Goal: Transaction & Acquisition: Purchase product/service

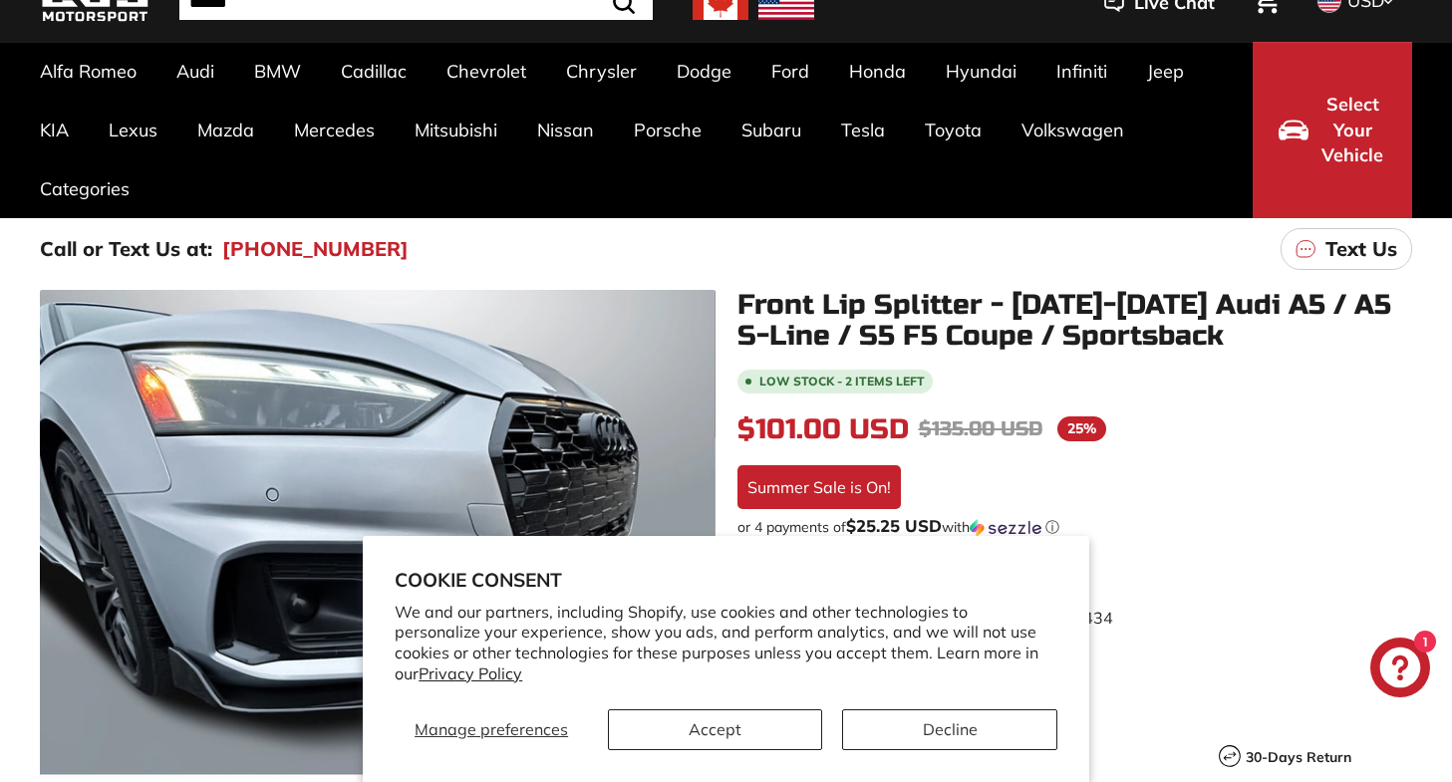
scroll to position [1, 0]
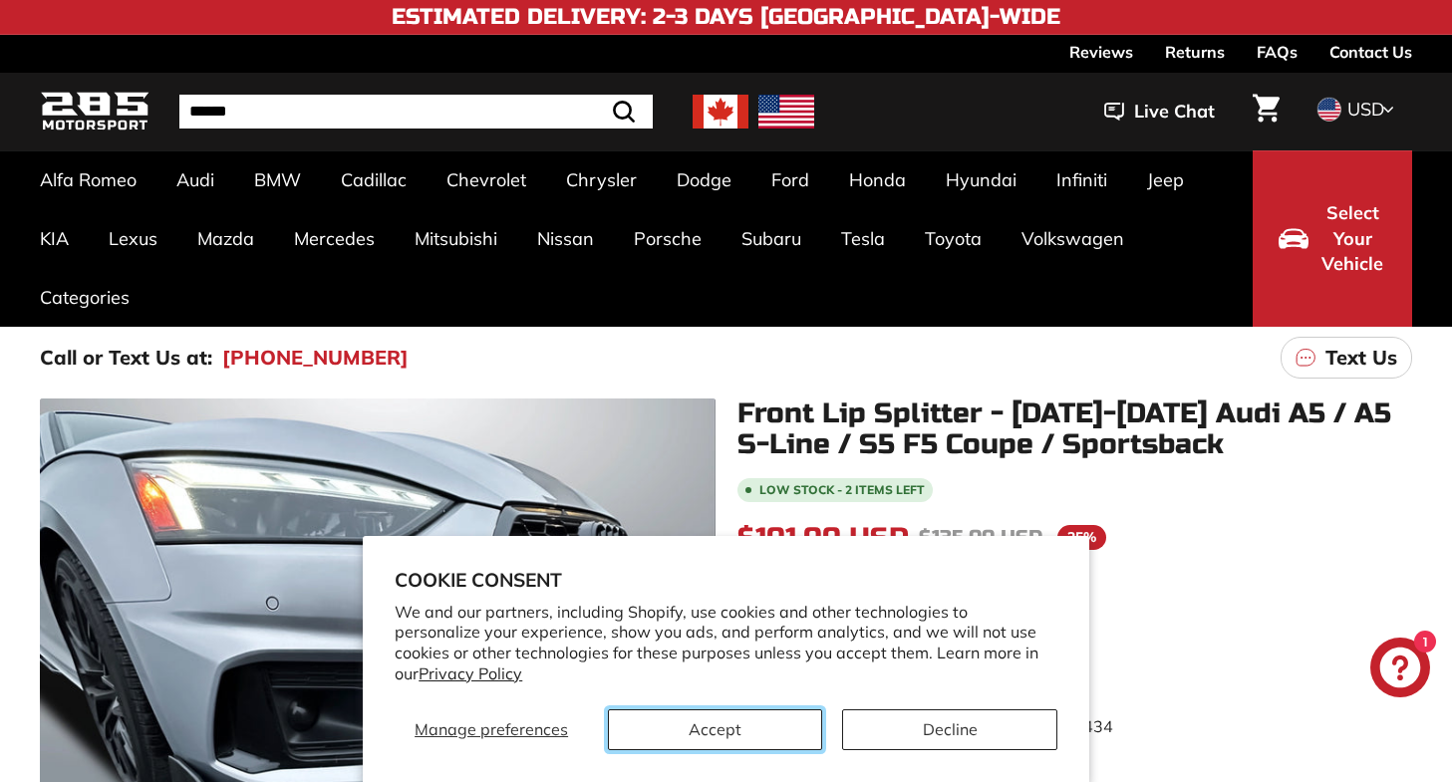
click at [754, 724] on button "Accept" at bounding box center [715, 729] width 214 height 41
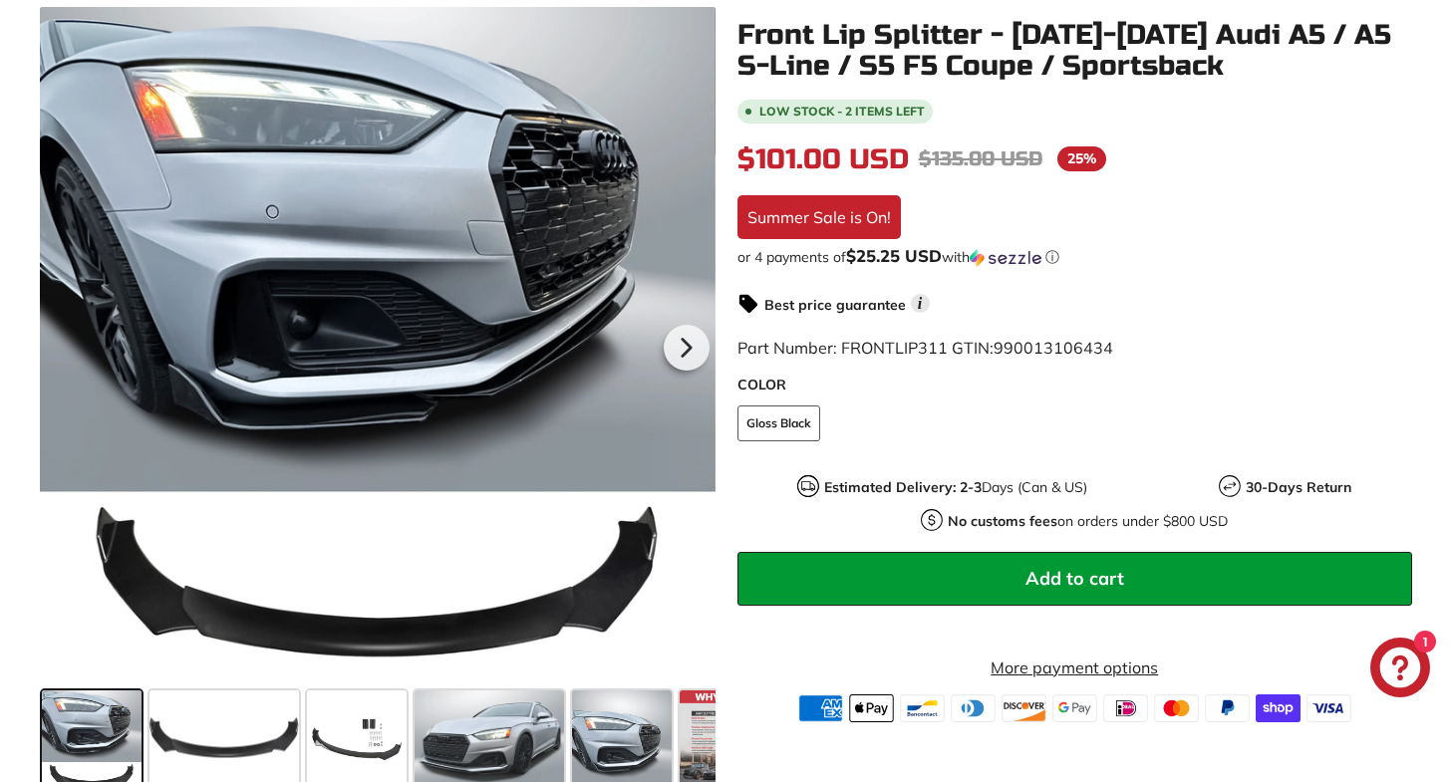
scroll to position [528, 0]
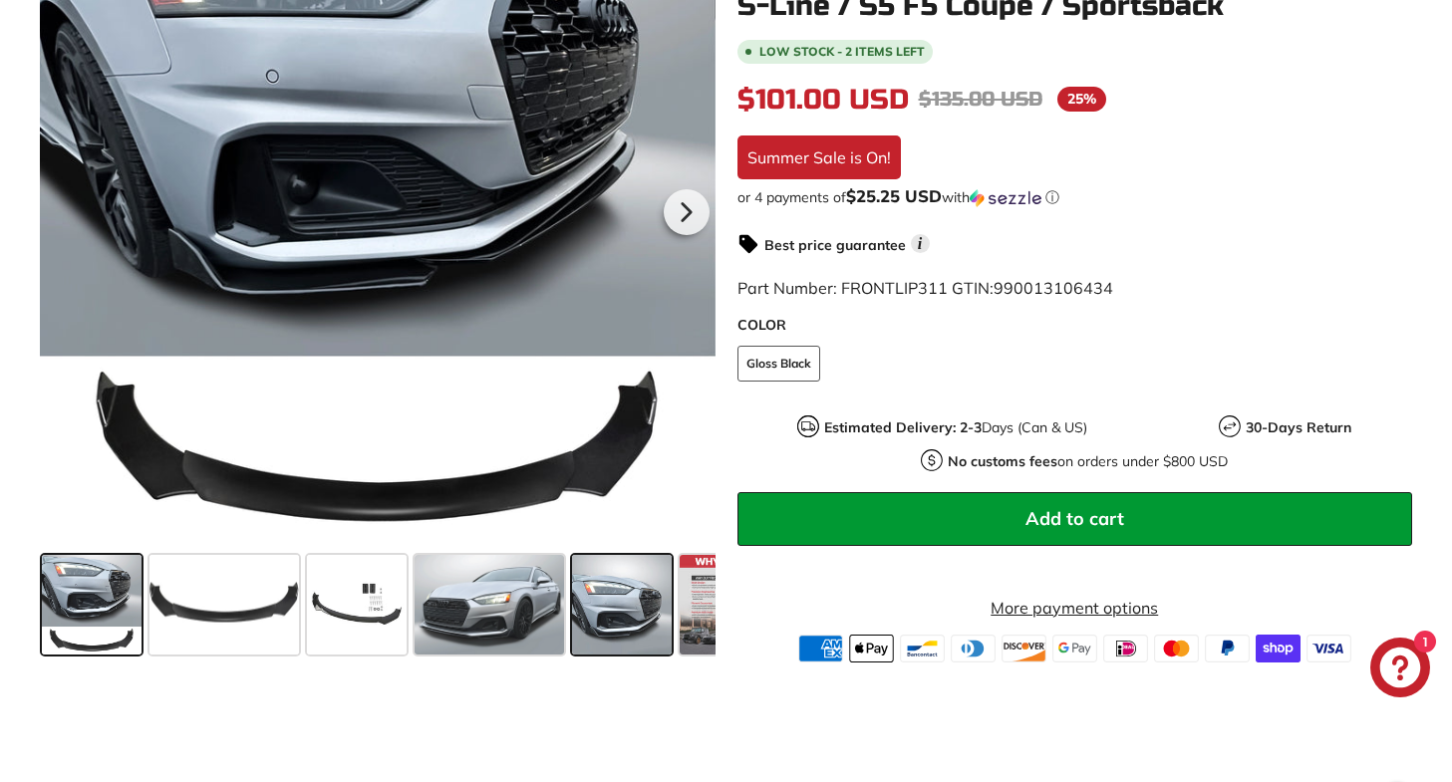
click at [625, 618] on span at bounding box center [622, 605] width 100 height 100
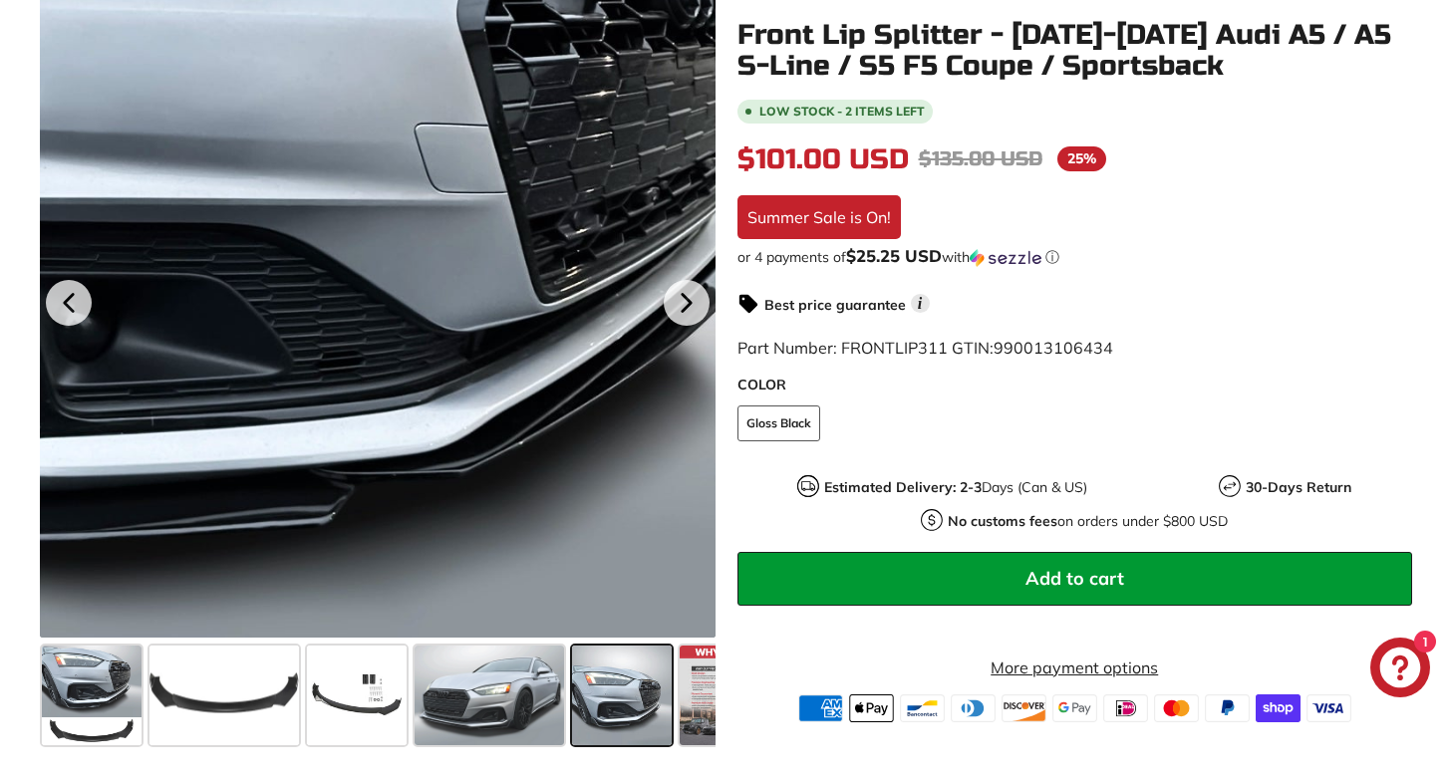
scroll to position [435, 0]
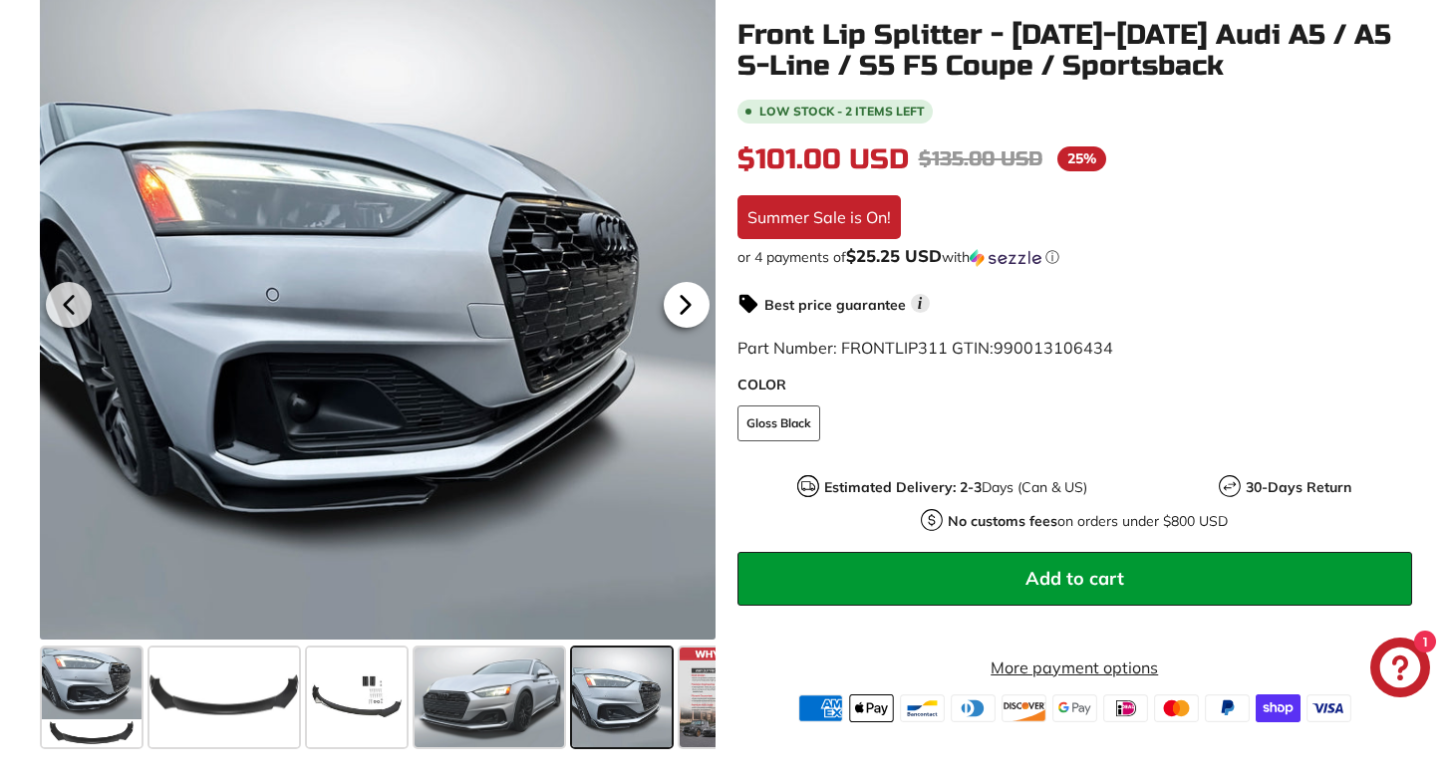
click at [691, 299] on icon at bounding box center [686, 305] width 46 height 46
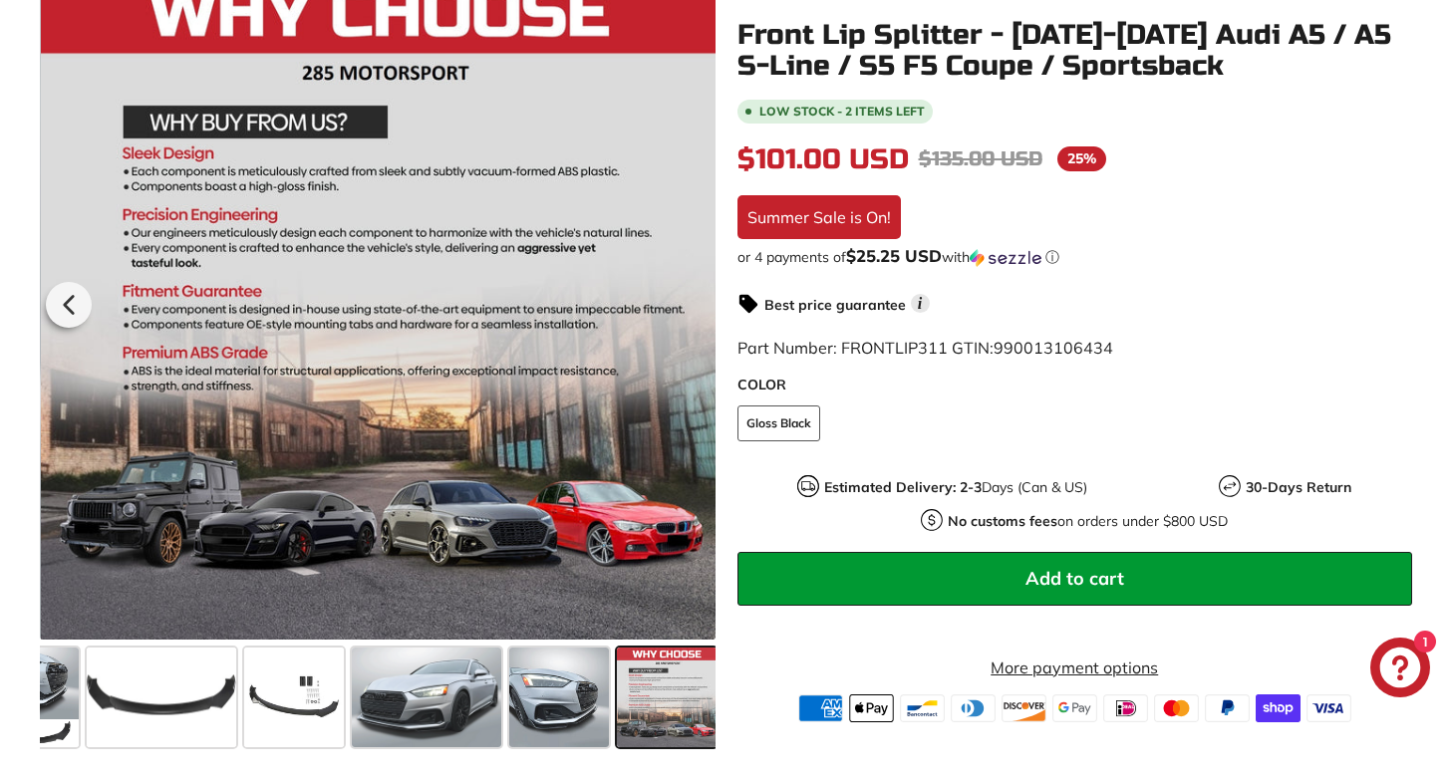
scroll to position [0, 68]
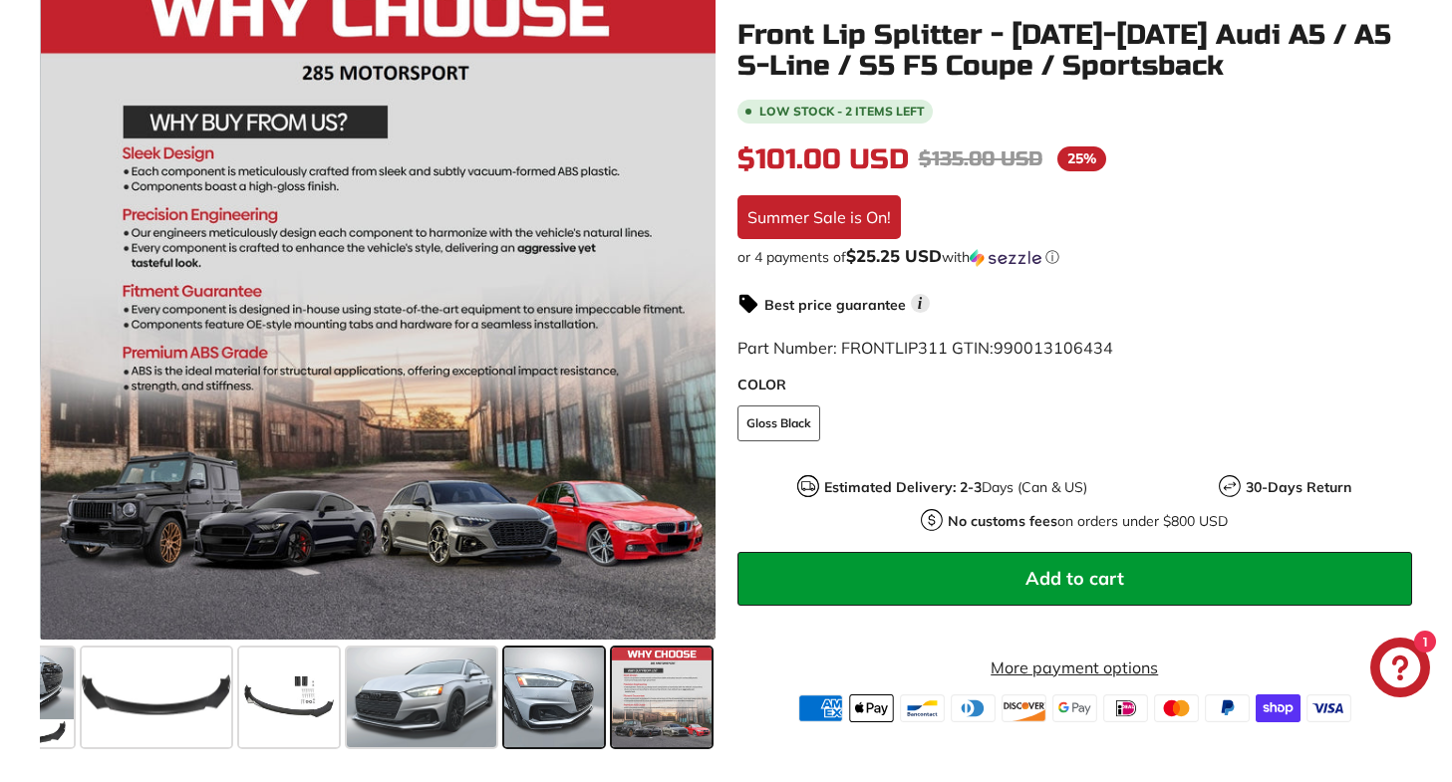
click at [560, 709] on span at bounding box center [554, 698] width 100 height 100
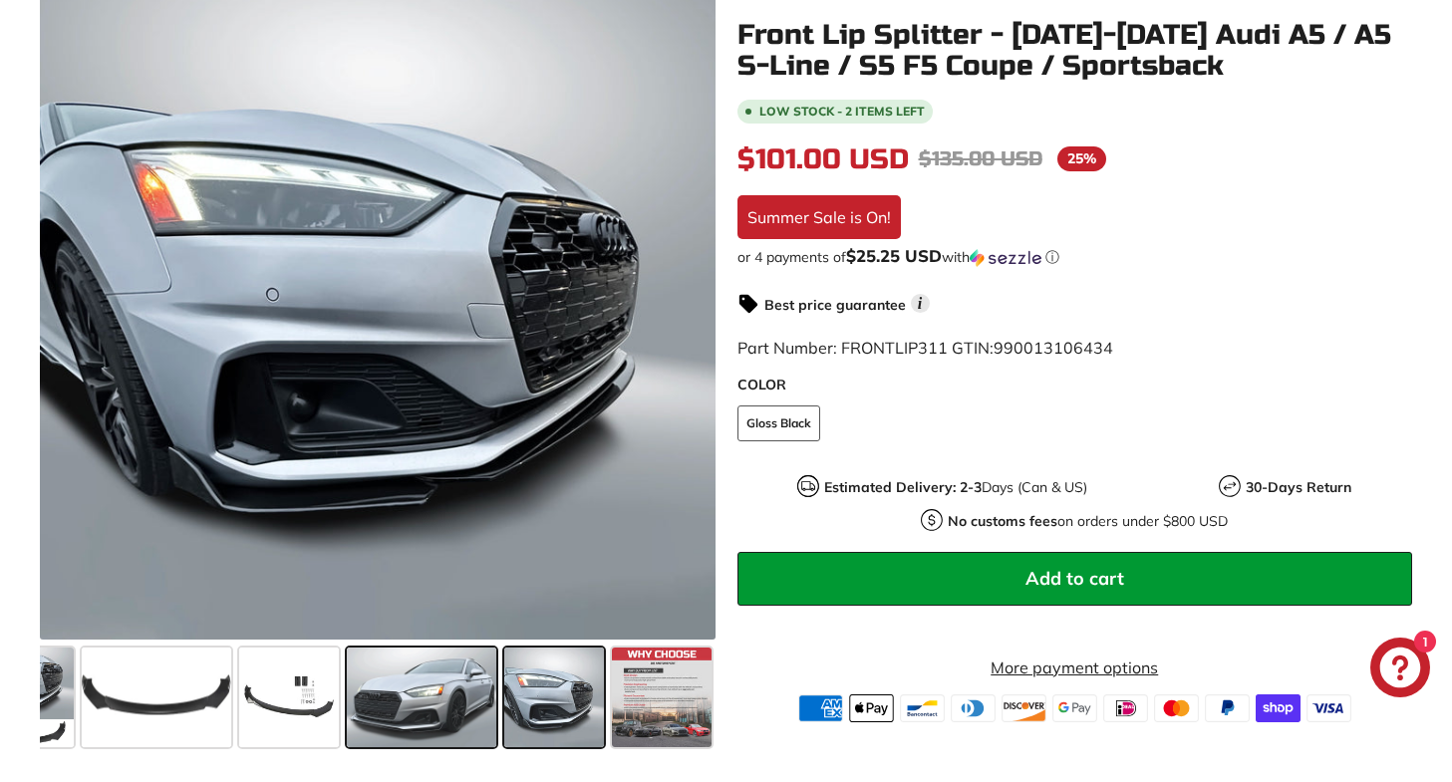
click at [424, 696] on span at bounding box center [421, 698] width 149 height 100
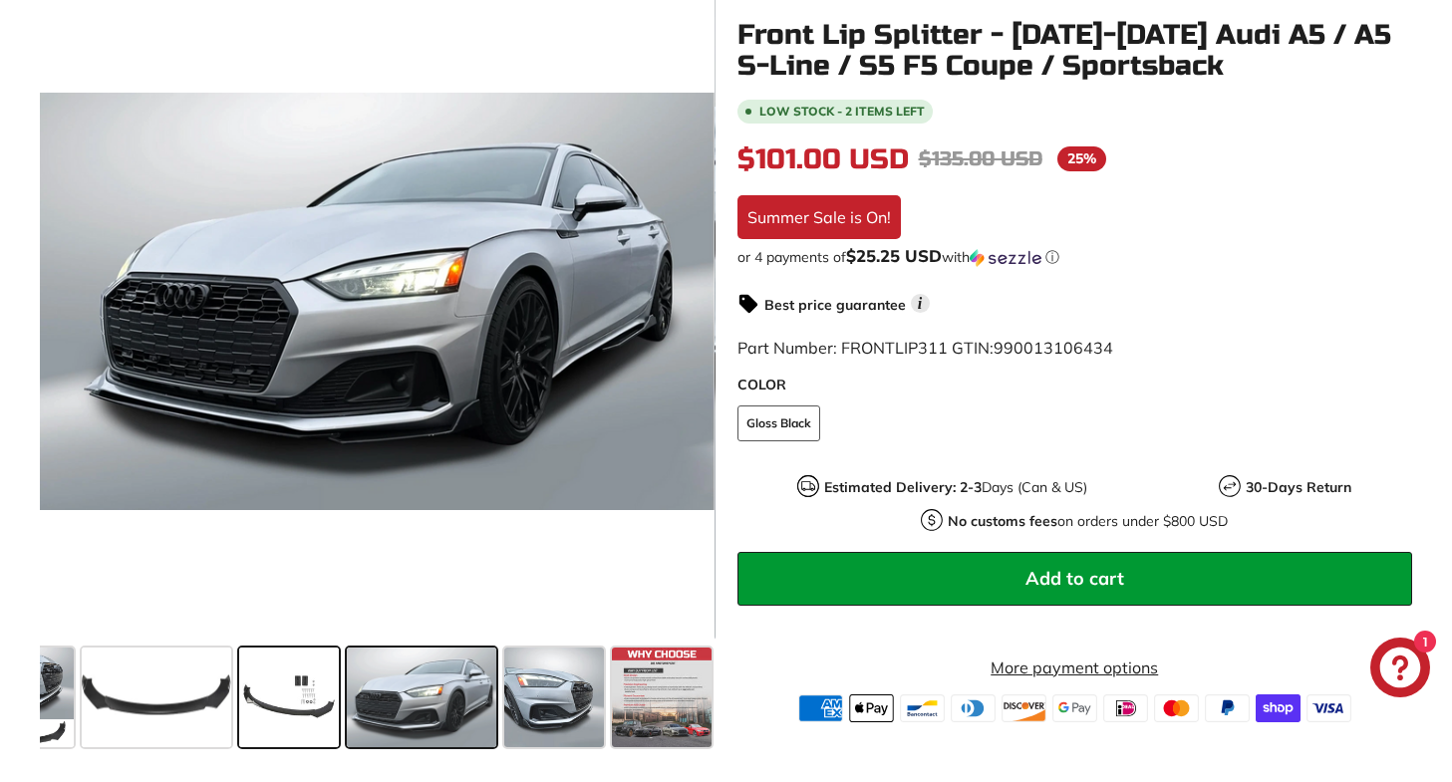
click at [269, 699] on span at bounding box center [289, 698] width 100 height 100
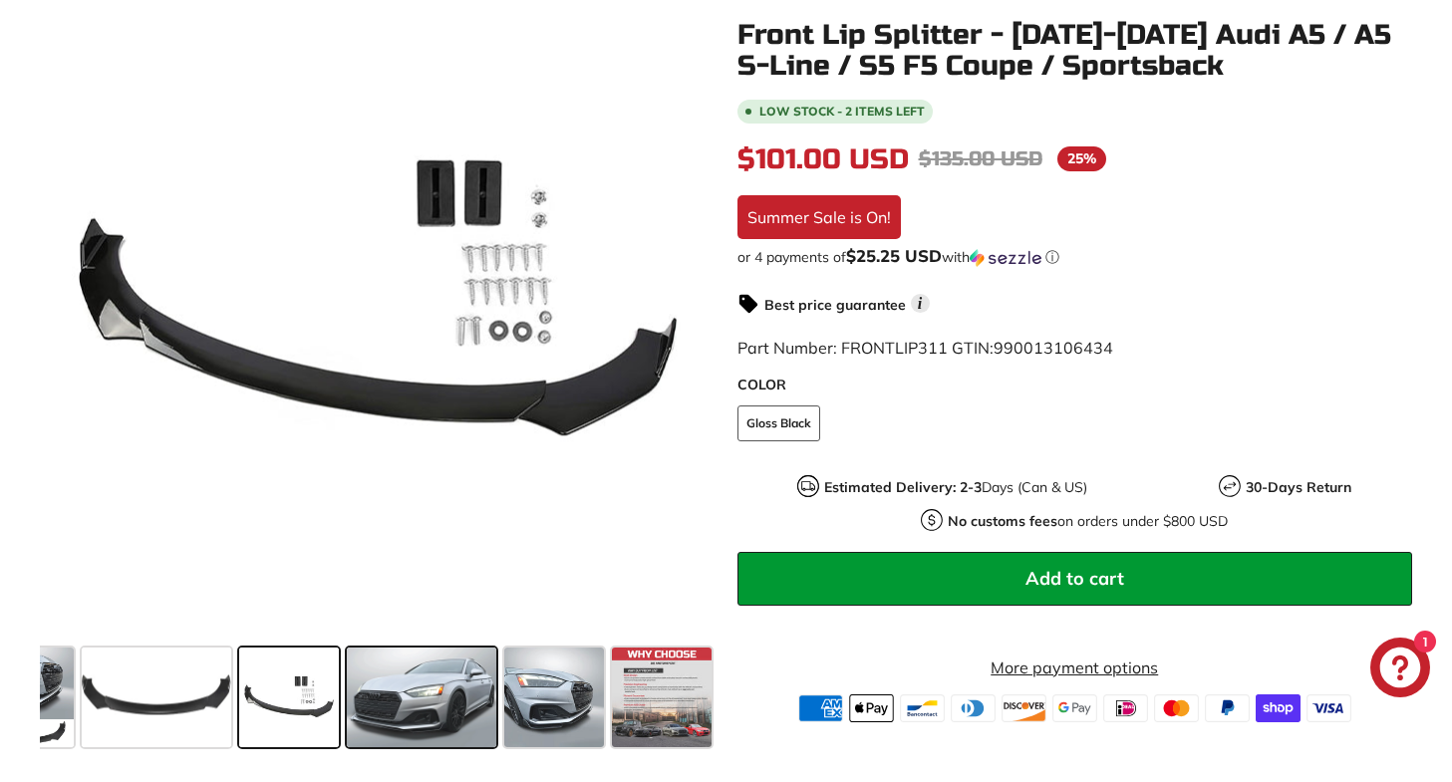
click at [464, 701] on span at bounding box center [421, 698] width 149 height 100
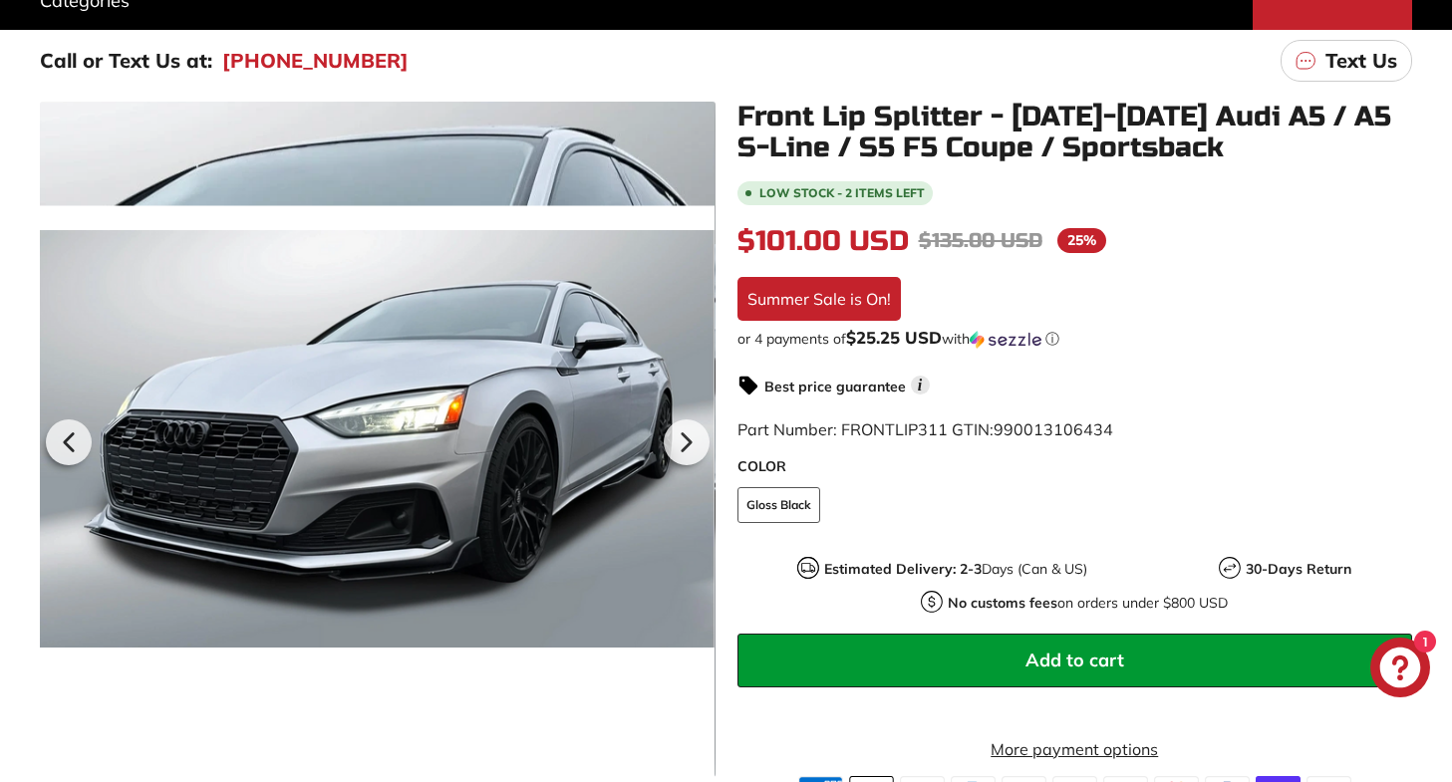
scroll to position [464, 0]
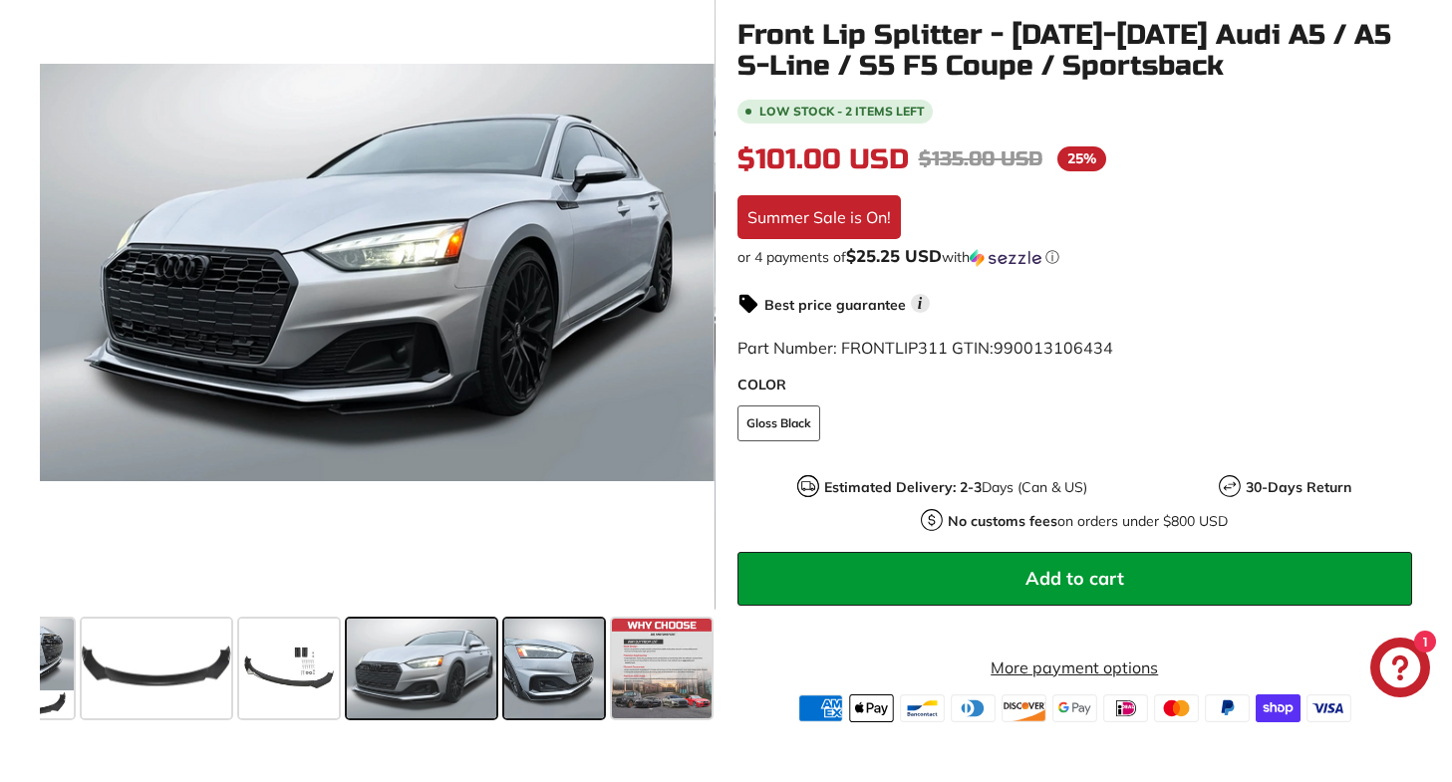
click at [544, 675] on span at bounding box center [554, 669] width 100 height 100
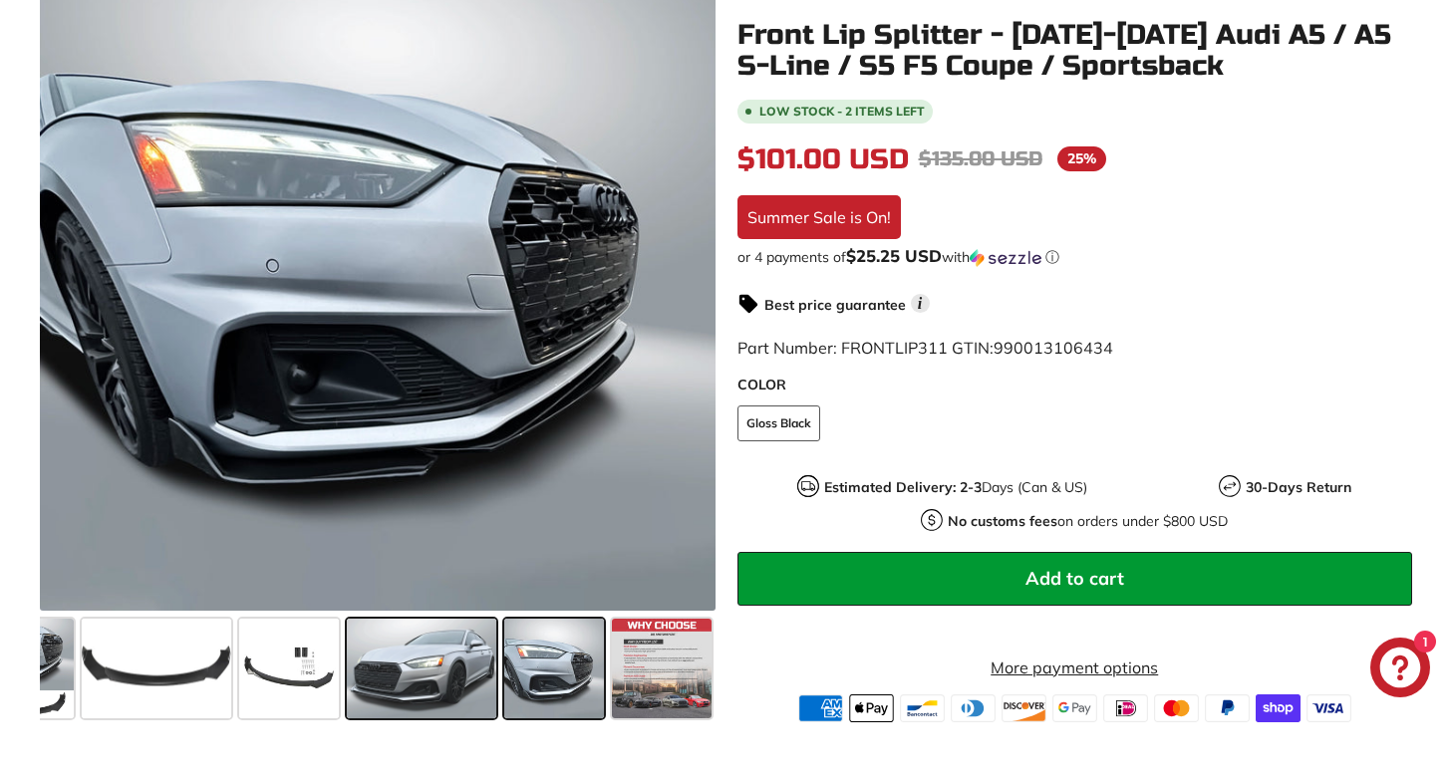
click at [441, 659] on span at bounding box center [421, 669] width 149 height 100
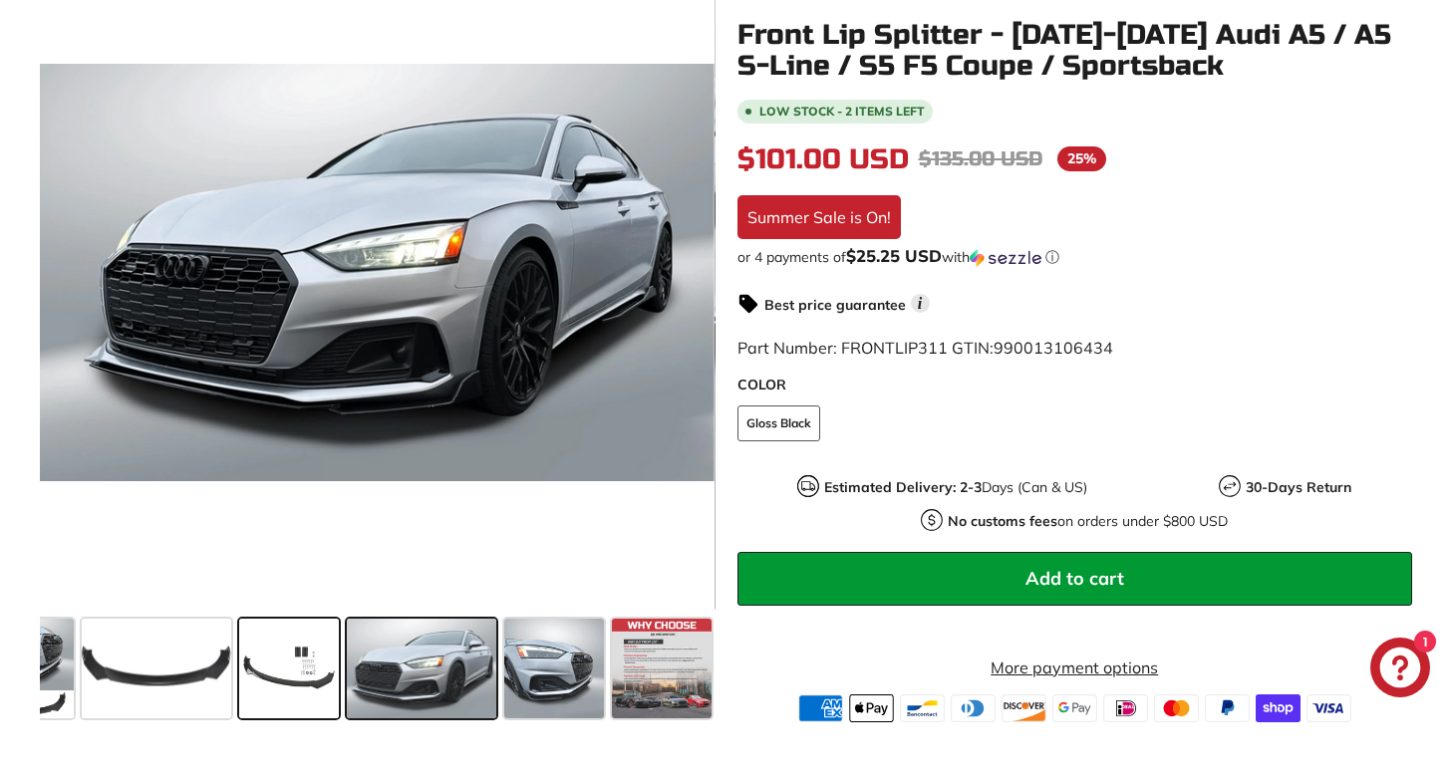
click at [268, 633] on span at bounding box center [289, 669] width 100 height 100
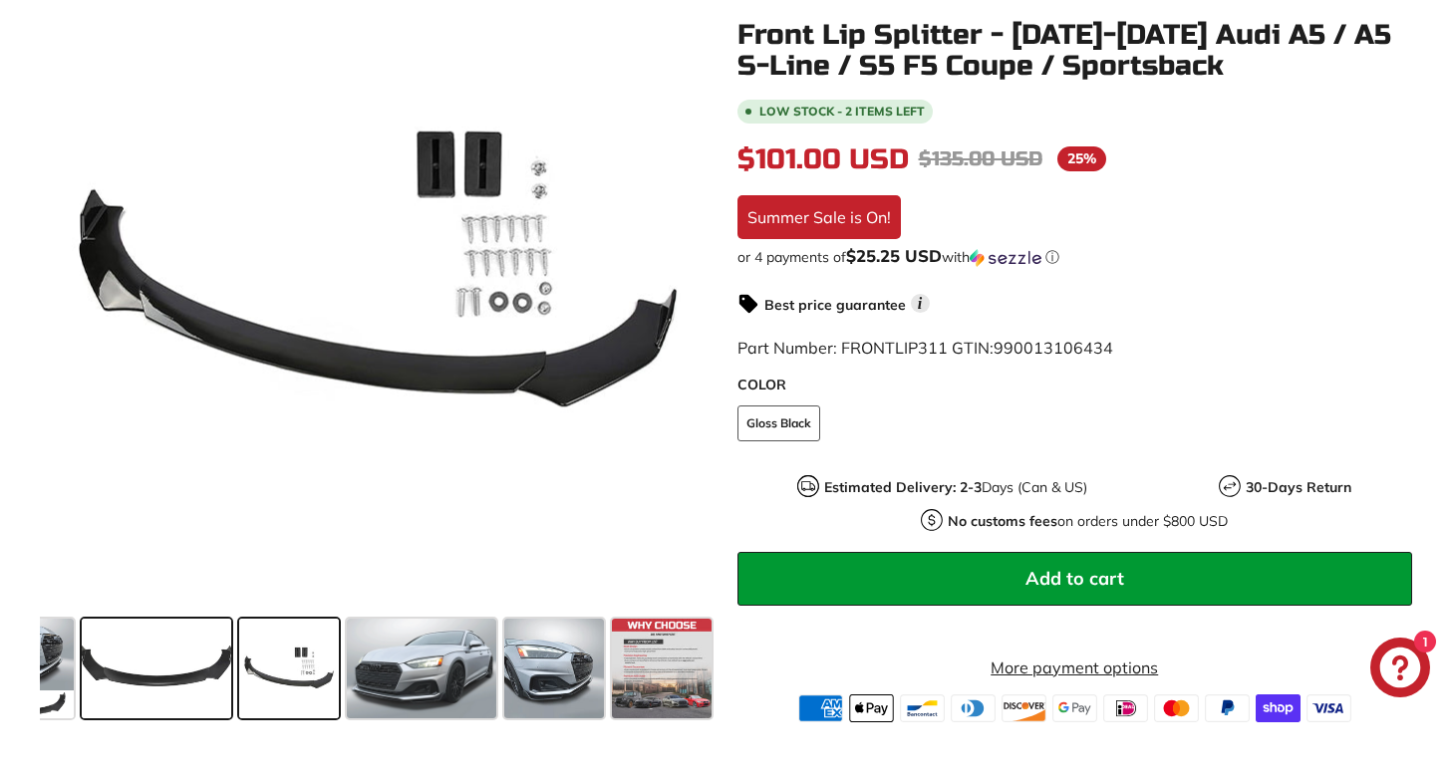
click at [149, 642] on span at bounding box center [156, 669] width 149 height 100
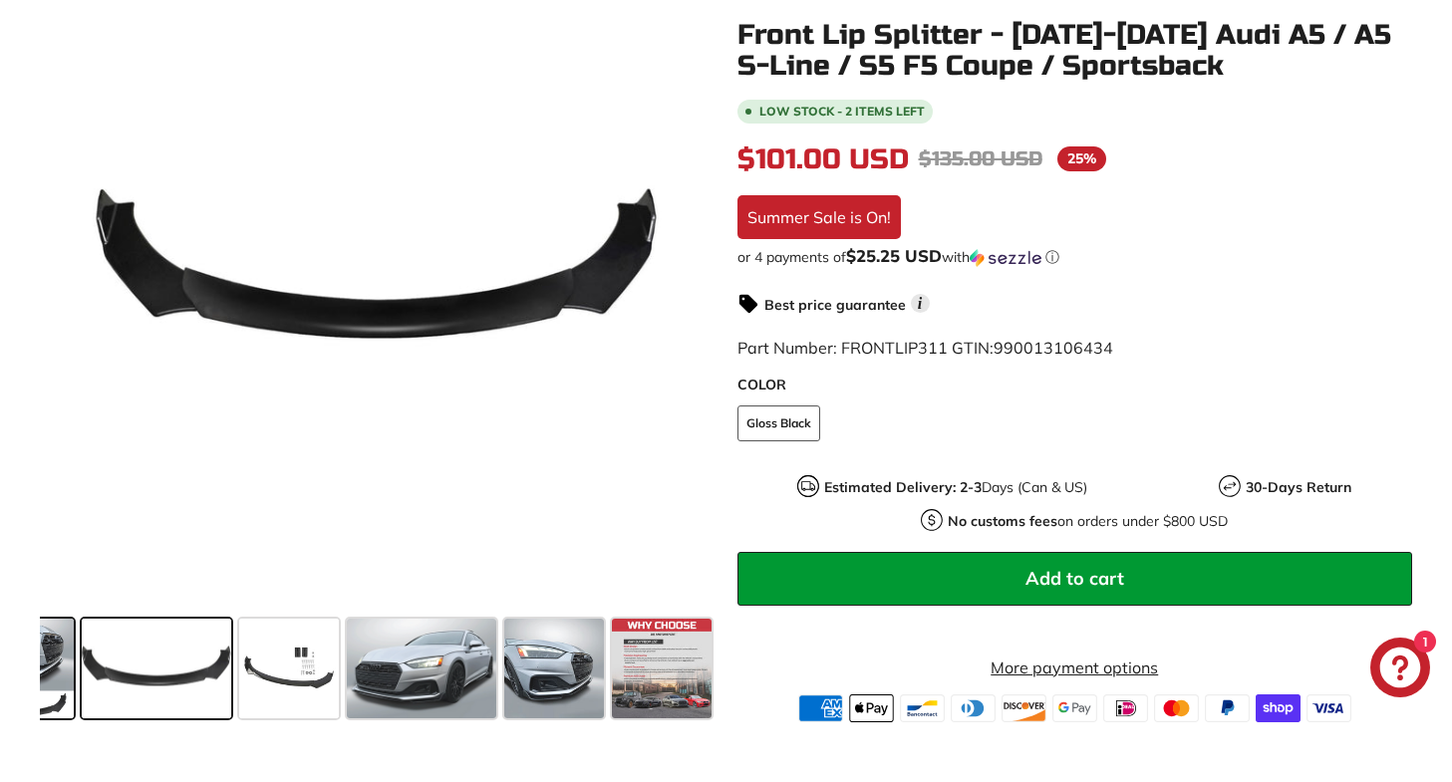
click at [55, 667] on span at bounding box center [24, 669] width 100 height 100
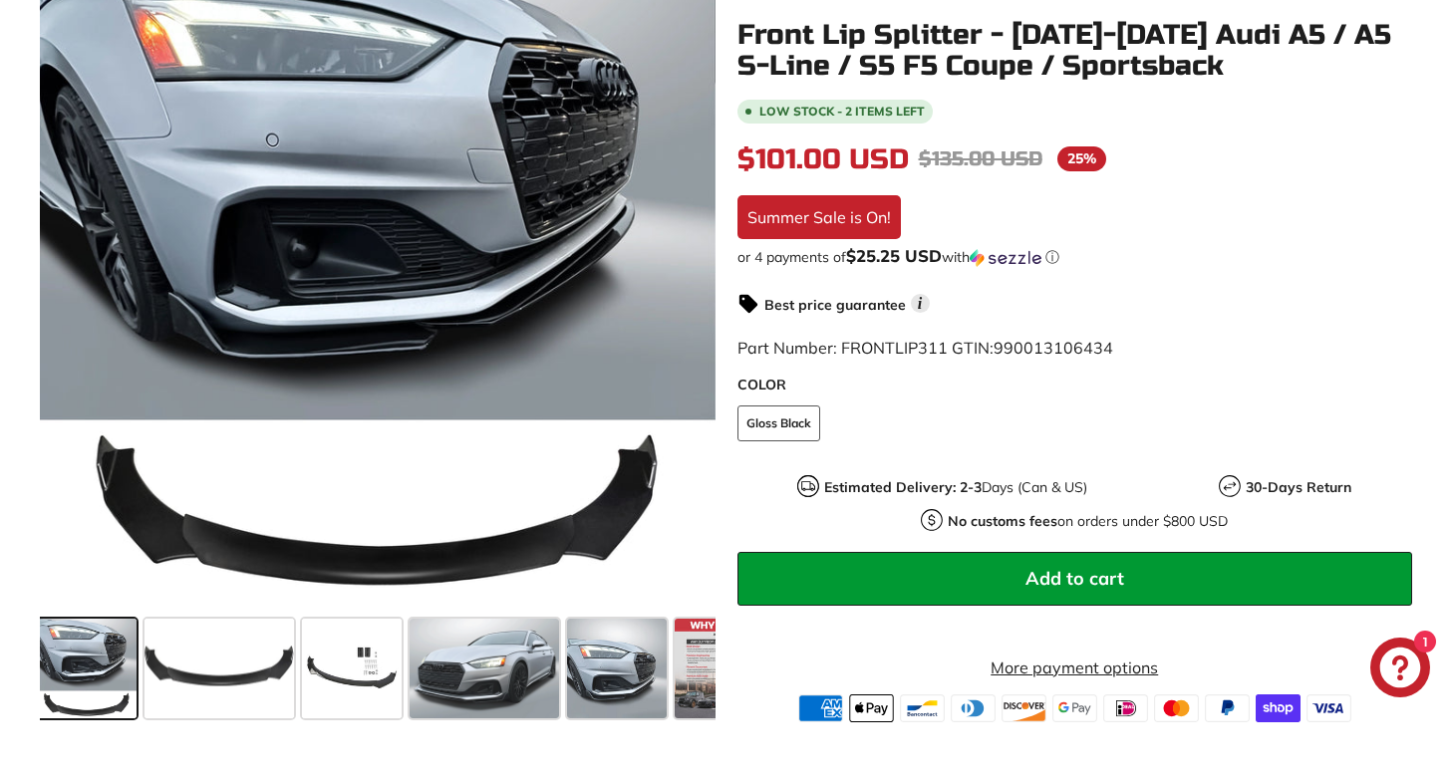
scroll to position [0, 0]
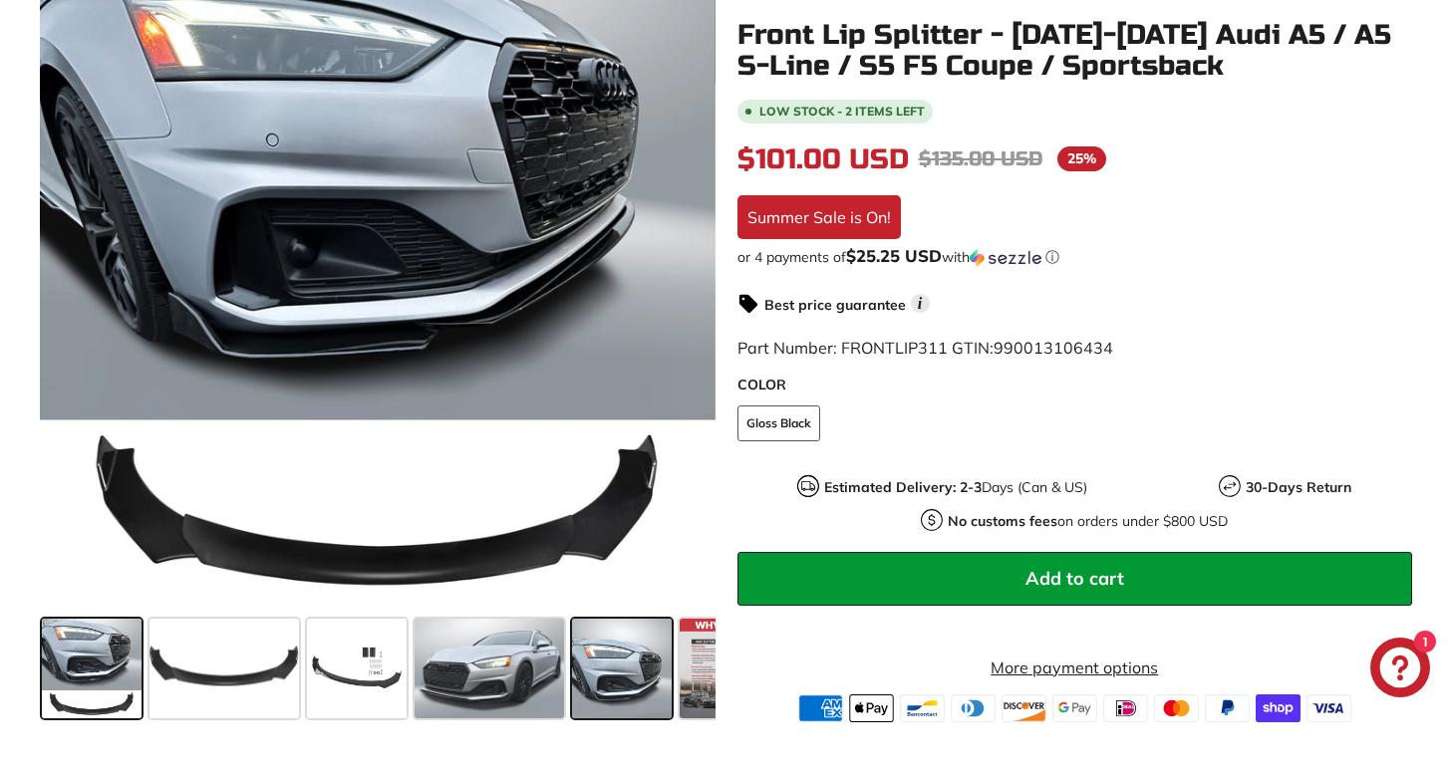
click at [625, 657] on span at bounding box center [622, 669] width 100 height 100
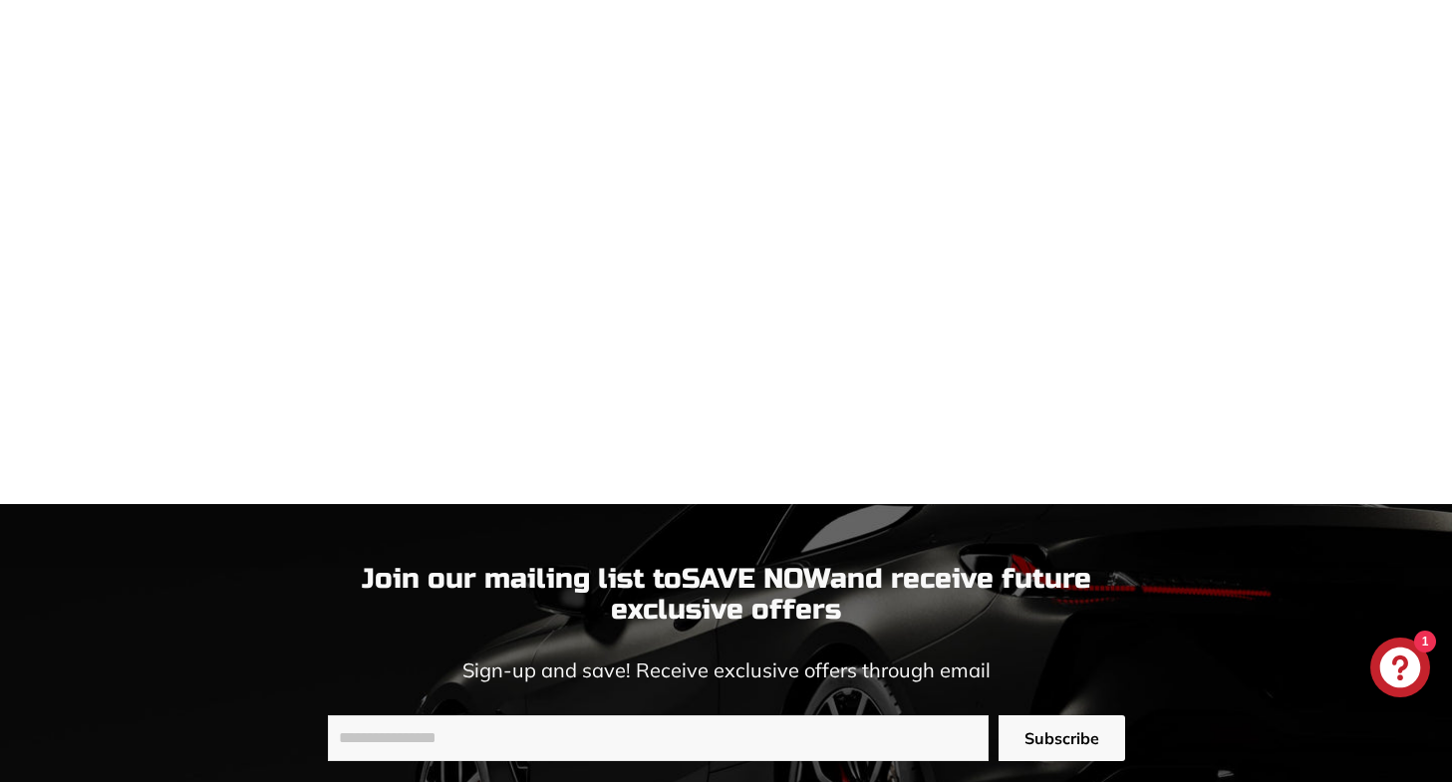
scroll to position [3557, 0]
